Goal: Task Accomplishment & Management: Use online tool/utility

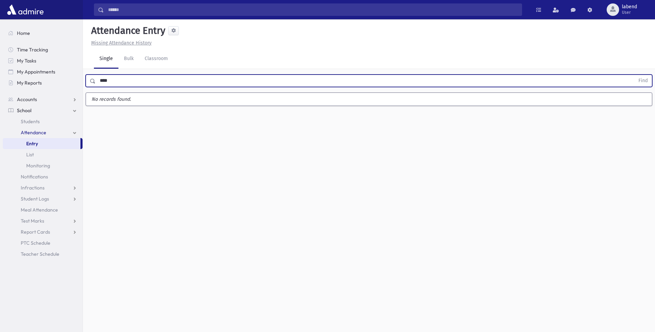
type input "****"
click at [635, 75] on button "Find" at bounding box center [644, 81] width 18 height 12
click at [161, 81] on input "text" at bounding box center [365, 81] width 539 height 12
click at [635, 75] on button "Find" at bounding box center [644, 81] width 18 height 12
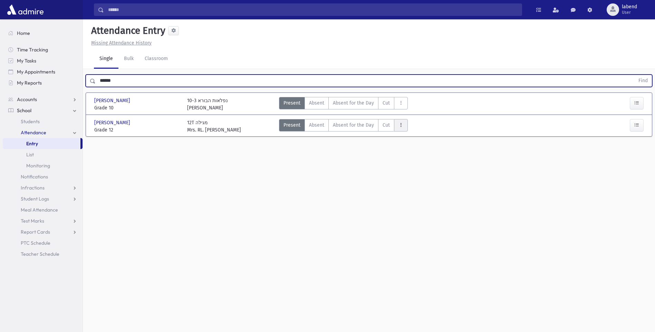
click at [401, 127] on icon "AttTypes" at bounding box center [401, 125] width 5 height 6
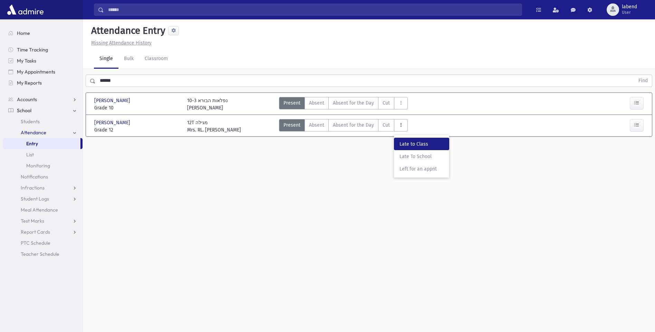
click at [415, 142] on span "Late to Class" at bounding box center [422, 144] width 44 height 7
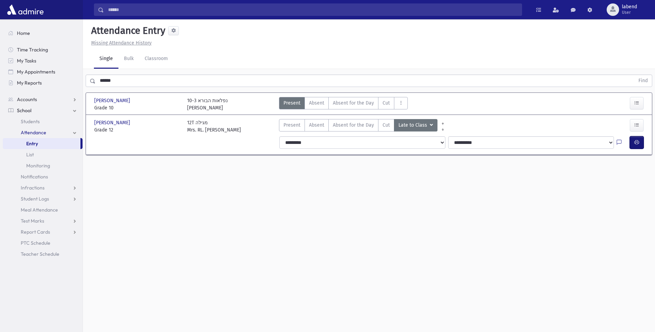
click at [638, 142] on icon "button" at bounding box center [637, 143] width 5 height 6
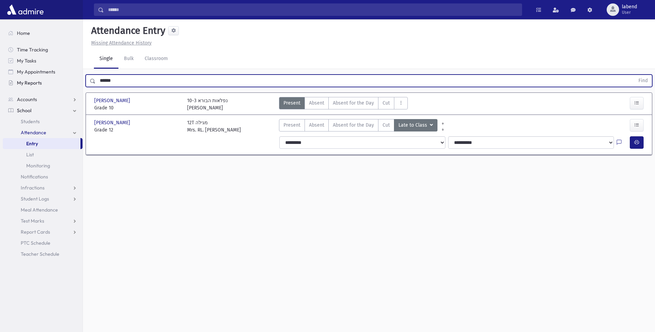
drag, startPoint x: 118, startPoint y: 83, endPoint x: 65, endPoint y: 83, distance: 53.5
click at [65, 83] on div "Search Results All Accounts" at bounding box center [327, 174] width 655 height 348
type input "*****"
click at [635, 75] on button "Find" at bounding box center [644, 81] width 18 height 12
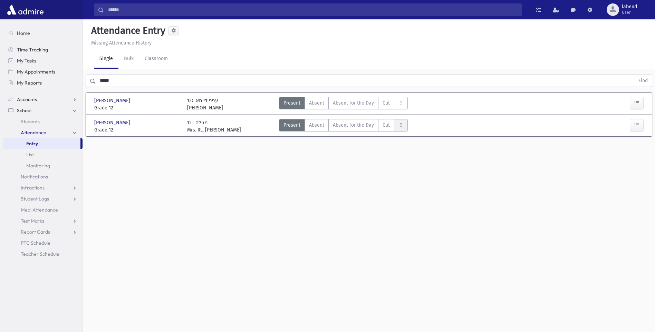
click at [402, 126] on button "AttTypes" at bounding box center [401, 125] width 14 height 12
click at [411, 147] on span "Late to Class" at bounding box center [422, 144] width 44 height 7
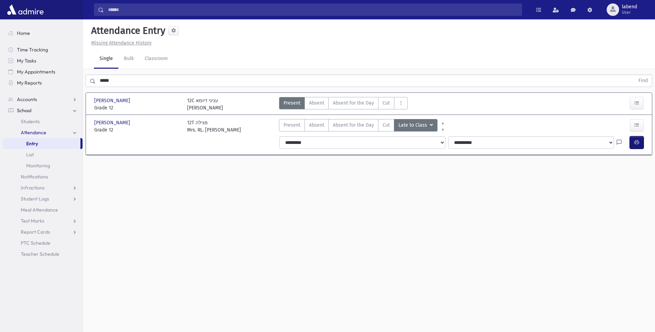
click at [635, 141] on icon "button" at bounding box center [637, 143] width 5 height 6
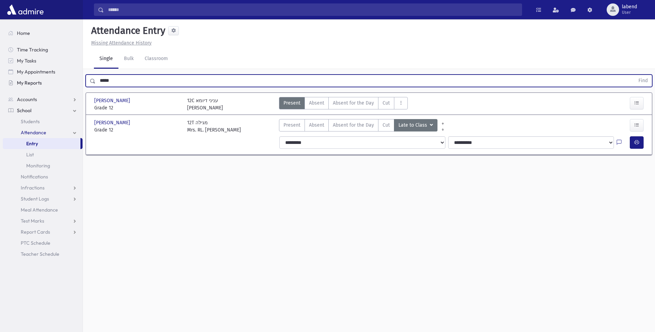
drag, startPoint x: 127, startPoint y: 78, endPoint x: 64, endPoint y: 85, distance: 63.2
click at [64, 85] on div "Search Results All Accounts" at bounding box center [327, 174] width 655 height 348
click at [635, 75] on button "Find" at bounding box center [644, 81] width 18 height 12
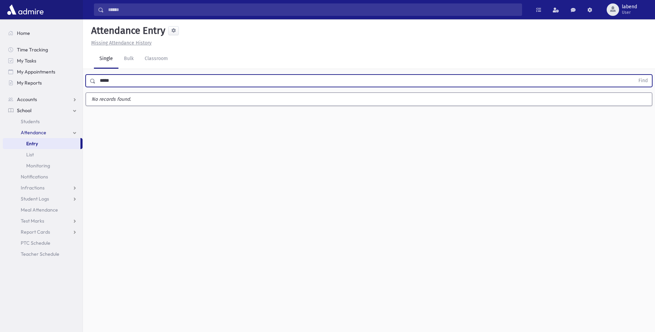
click at [635, 75] on button "Find" at bounding box center [644, 81] width 18 height 12
type input "******"
click at [635, 75] on button "Find" at bounding box center [644, 81] width 18 height 12
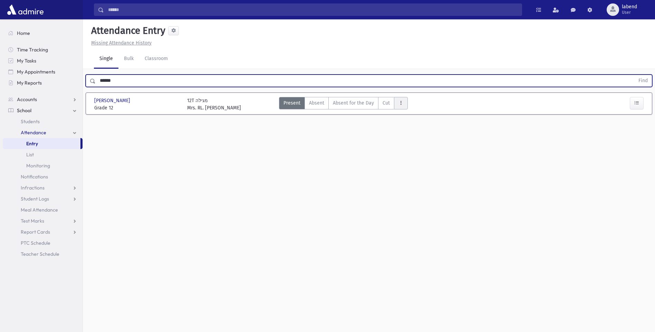
click at [404, 104] on button "AttTypes" at bounding box center [401, 103] width 14 height 12
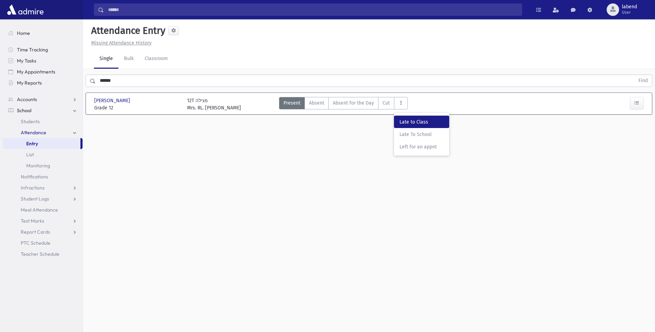
click at [430, 124] on span "Late to Class" at bounding box center [422, 121] width 44 height 7
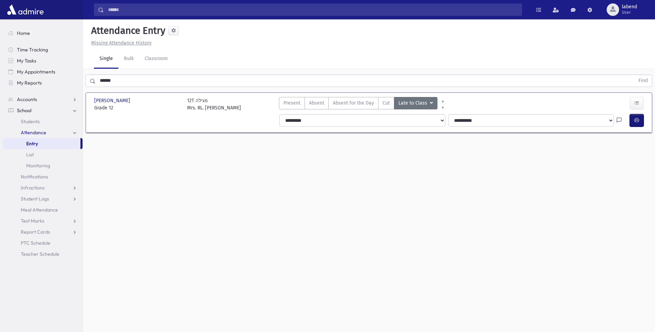
click at [638, 117] on button "button" at bounding box center [637, 120] width 14 height 12
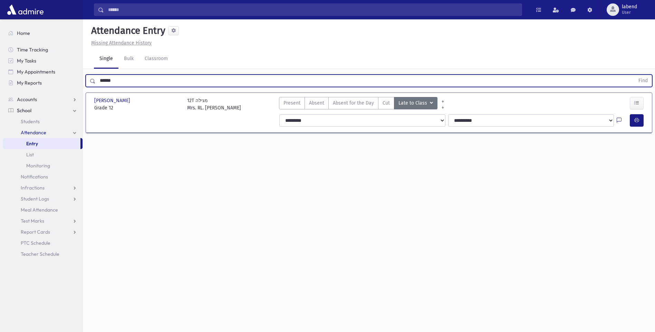
drag, startPoint x: 131, startPoint y: 83, endPoint x: 91, endPoint y: 85, distance: 39.4
click at [91, 85] on div "****** Find" at bounding box center [369, 81] width 567 height 12
click at [635, 75] on button "Find" at bounding box center [644, 81] width 18 height 12
